Goal: Transaction & Acquisition: Purchase product/service

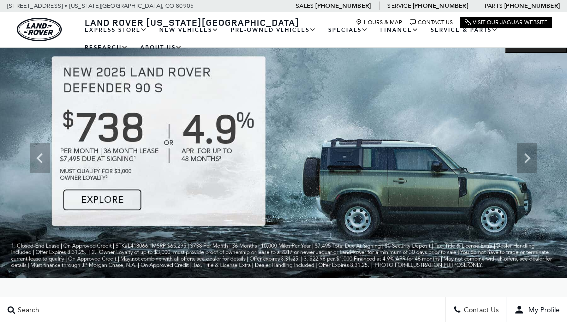
scroll to position [21, 0]
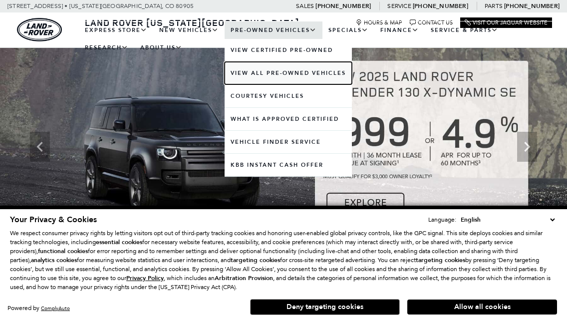
click at [283, 76] on link "View All Pre-Owned Vehicles" at bounding box center [287, 73] width 127 height 22
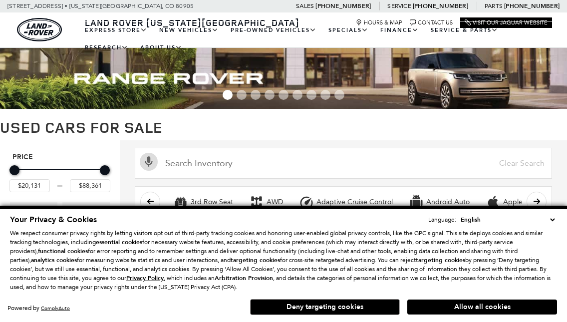
scroll to position [1, 0]
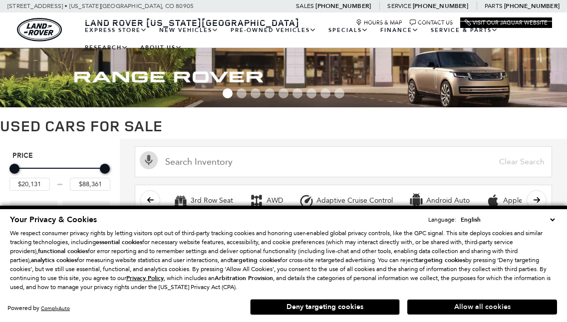
click at [478, 307] on button "Allow all cookies" at bounding box center [482, 306] width 150 height 15
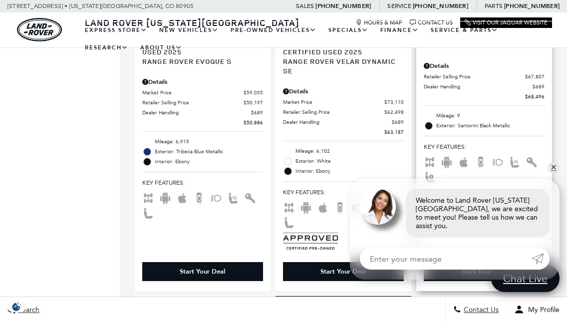
scroll to position [855, 0]
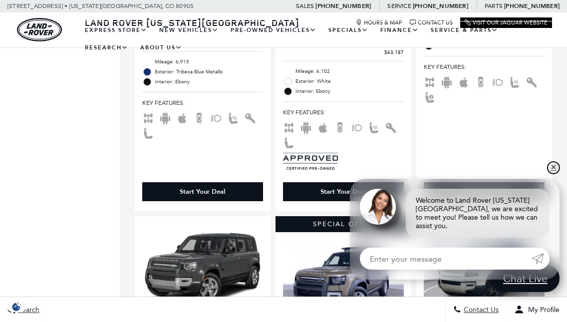
click at [551, 174] on link "✕" at bounding box center [553, 168] width 12 height 12
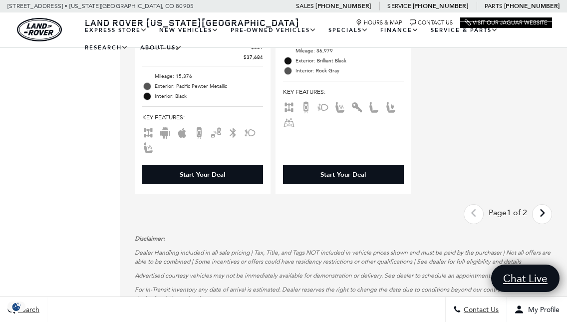
scroll to position [2702, 0]
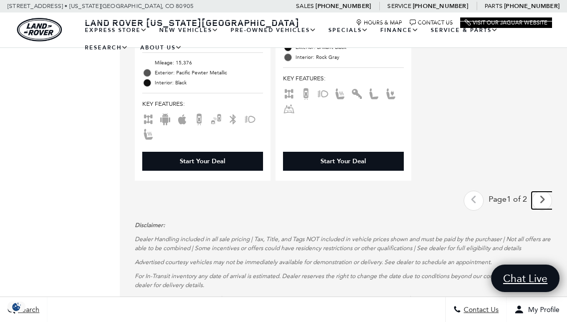
click at [540, 200] on icon "next page" at bounding box center [542, 200] width 6 height 16
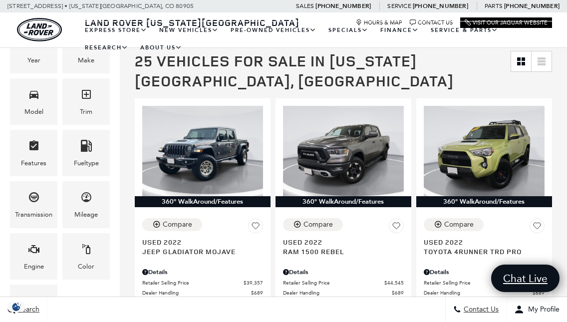
scroll to position [185, 0]
